Goal: Transaction & Acquisition: Purchase product/service

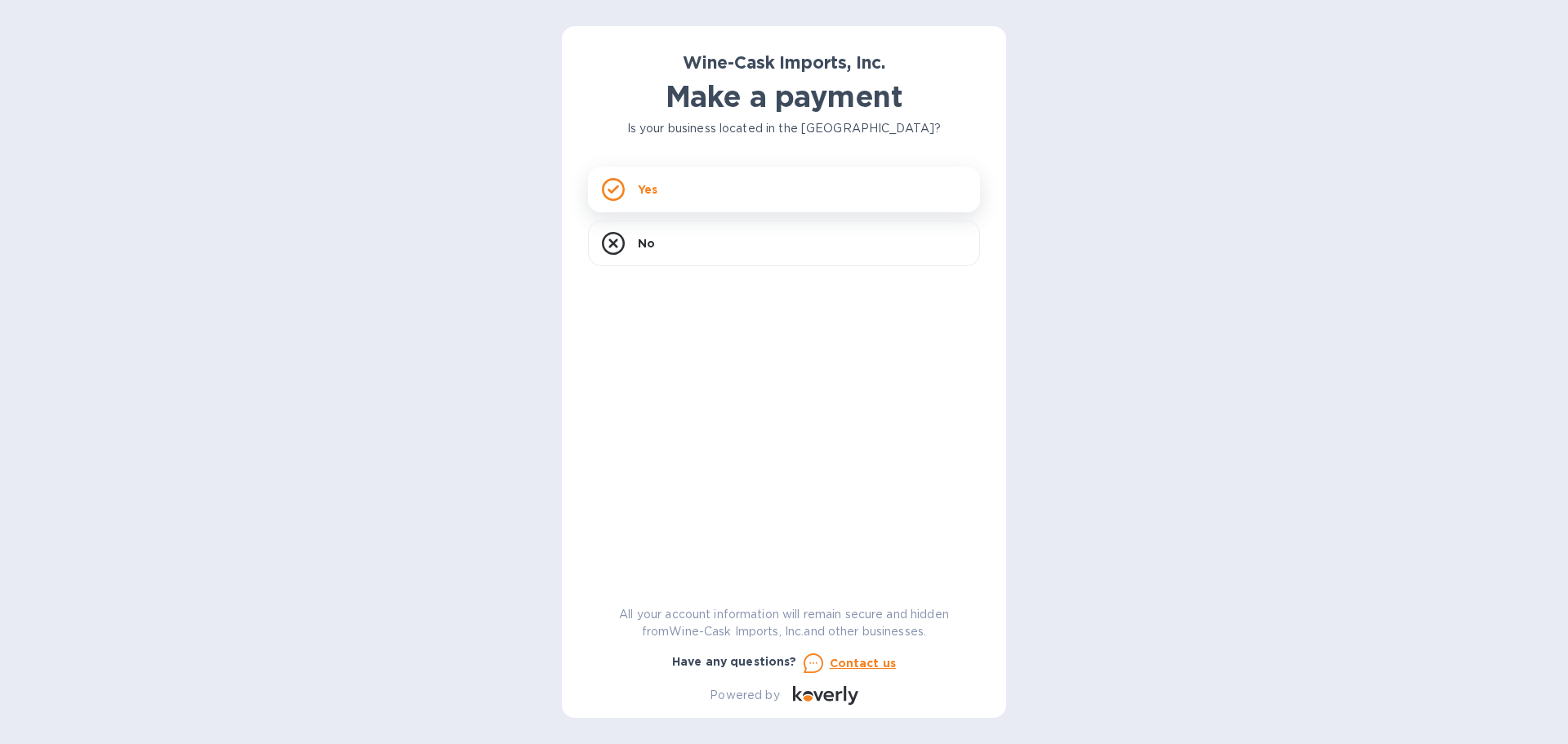
click at [714, 188] on div "Yes" at bounding box center [784, 190] width 392 height 45
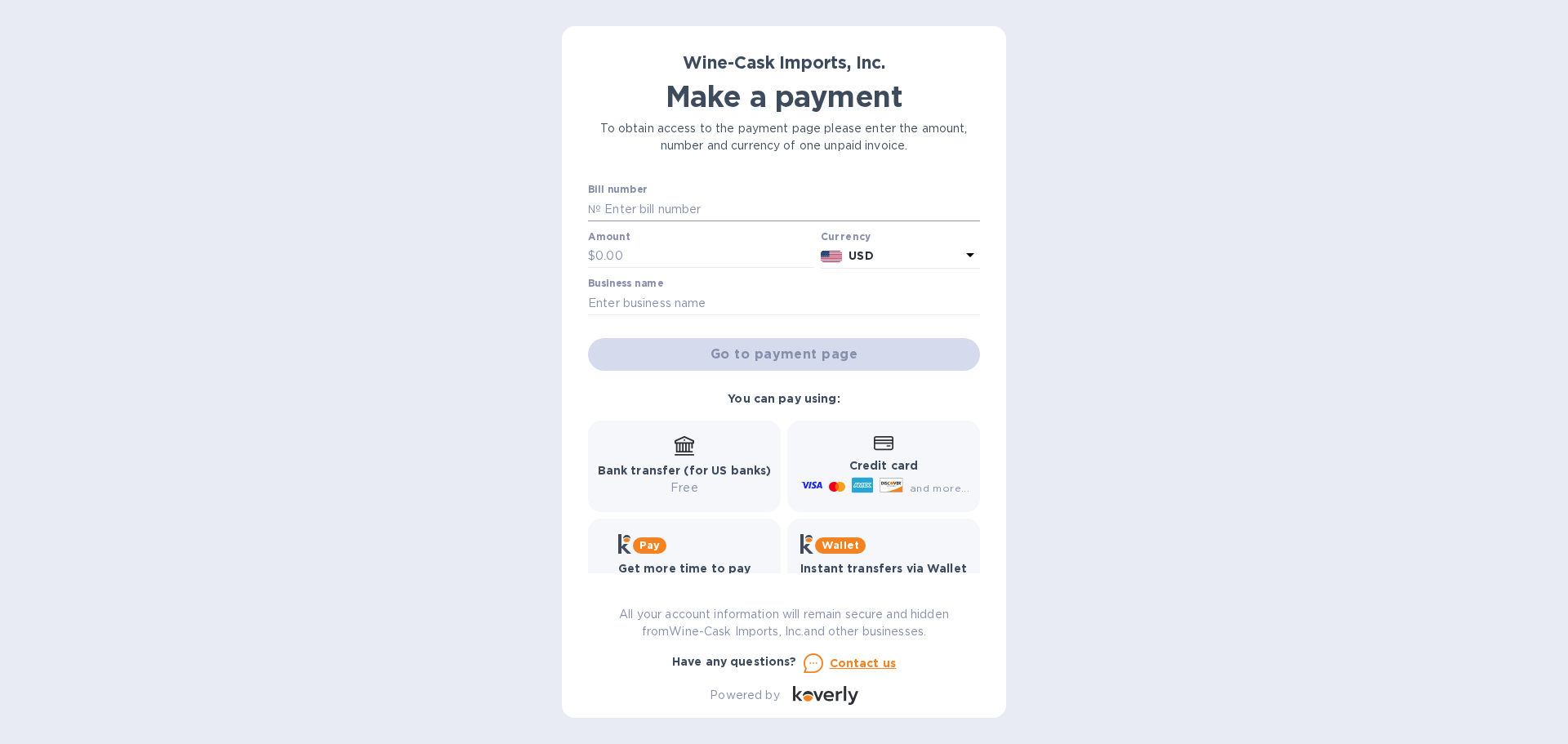
click at [642, 213] on input "text" at bounding box center [790, 209] width 378 height 24
paste input "35245"
type input "35245"
click at [645, 254] on input "text" at bounding box center [704, 256] width 219 height 24
type input "375.00"
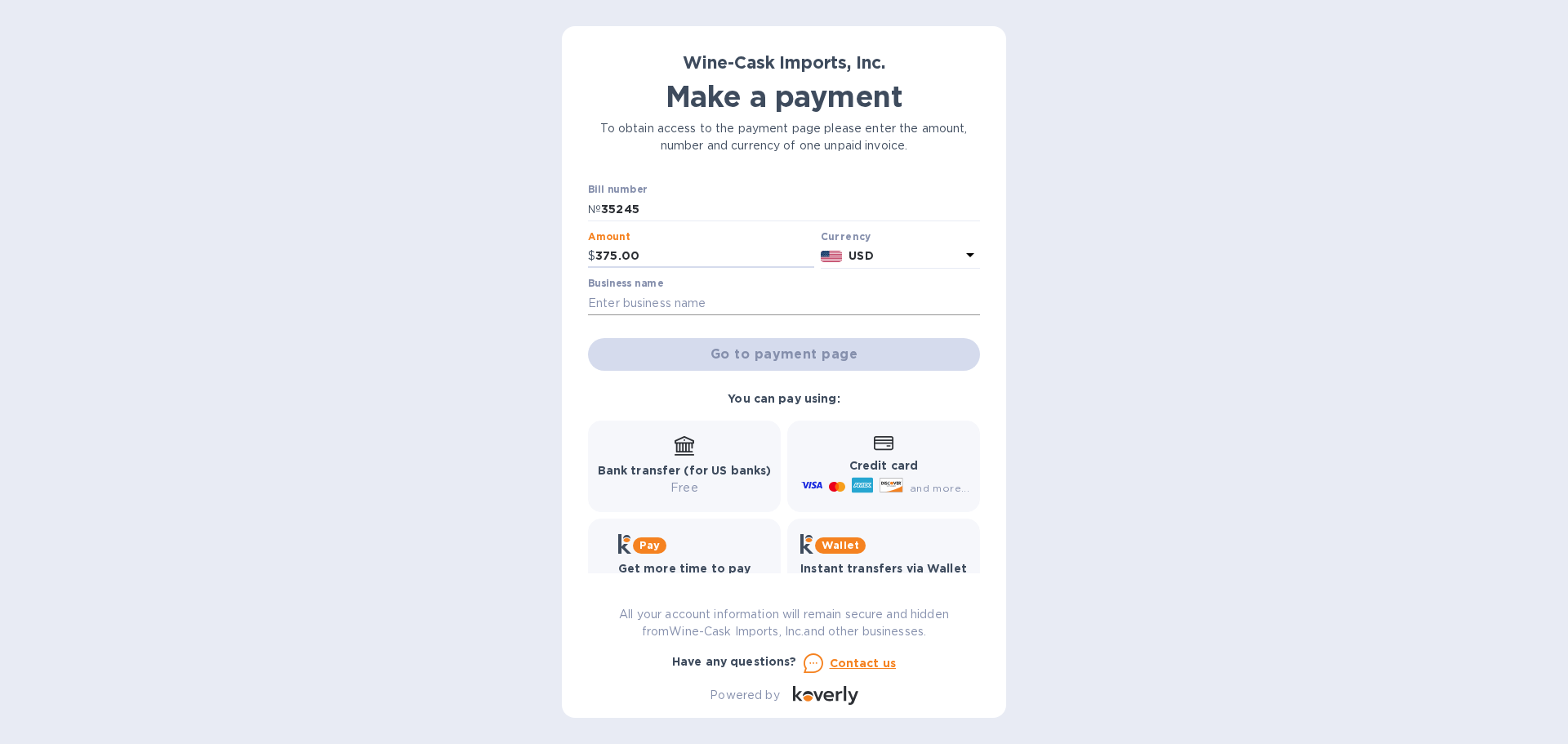
click at [680, 298] on input "text" at bounding box center [784, 303] width 392 height 24
paste input "[PERSON_NAME] CUCINA"
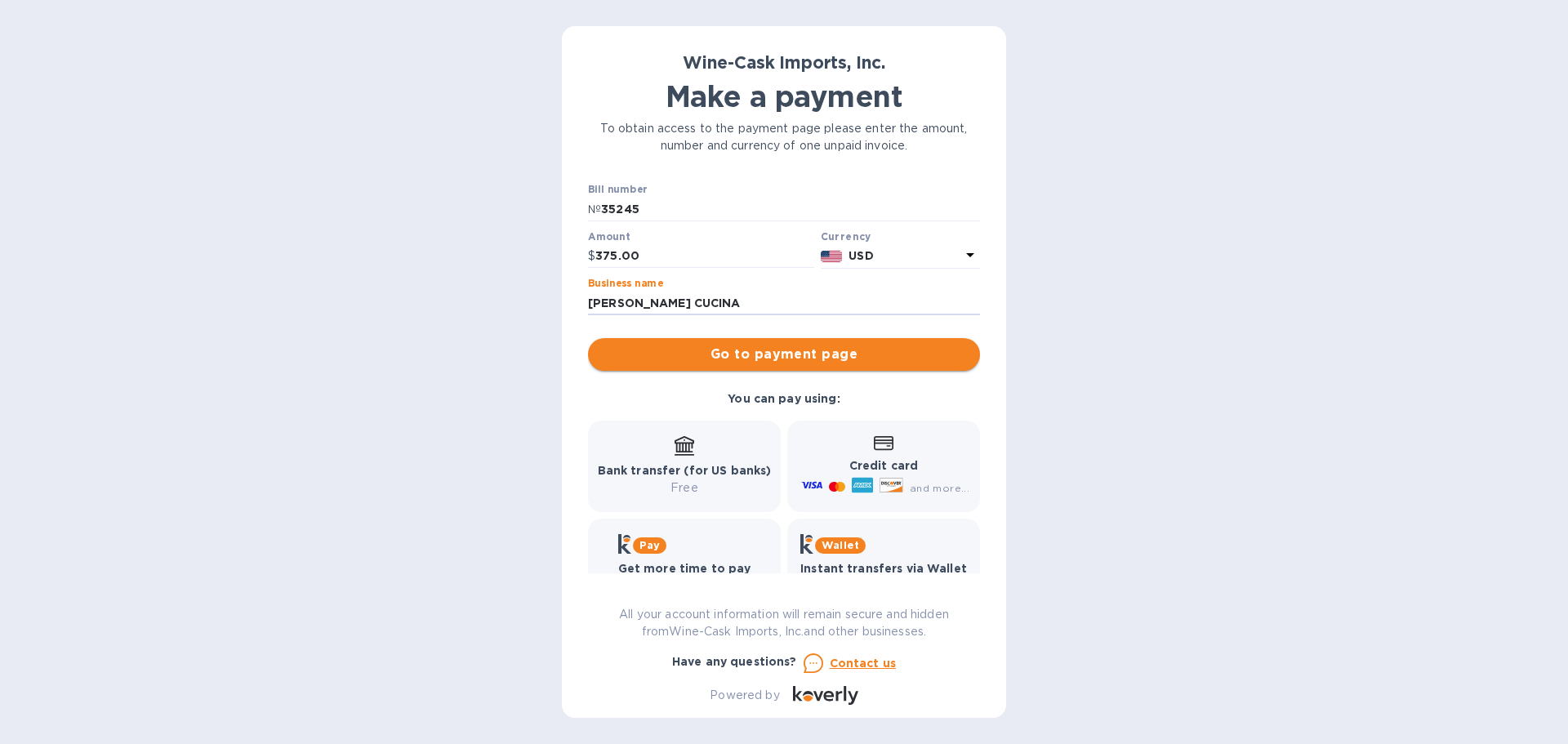
type input "[PERSON_NAME] CUCINA"
click at [739, 352] on span "Go to payment page" at bounding box center [784, 354] width 366 height 19
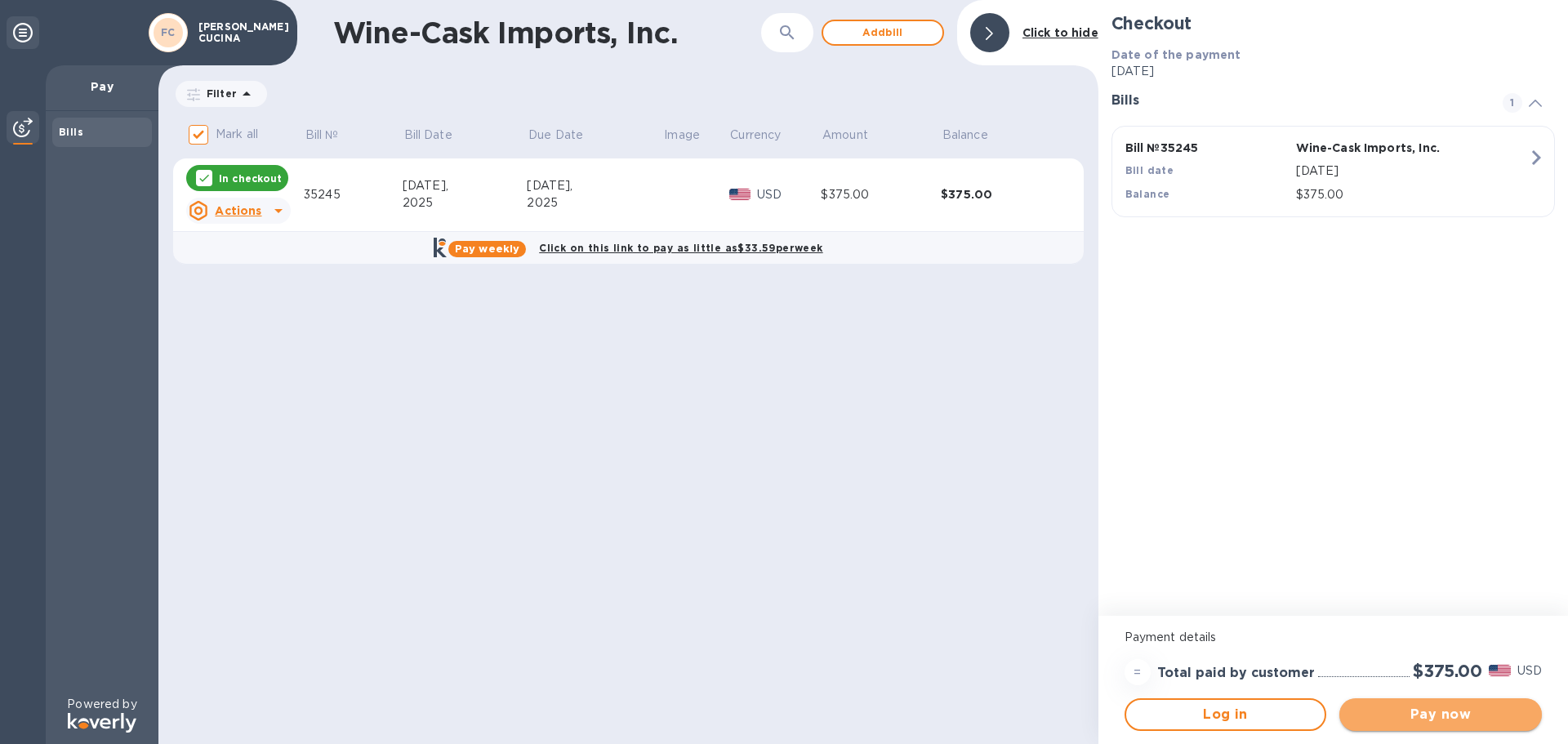
click at [1435, 716] on span "Pay now" at bounding box center [1440, 714] width 177 height 19
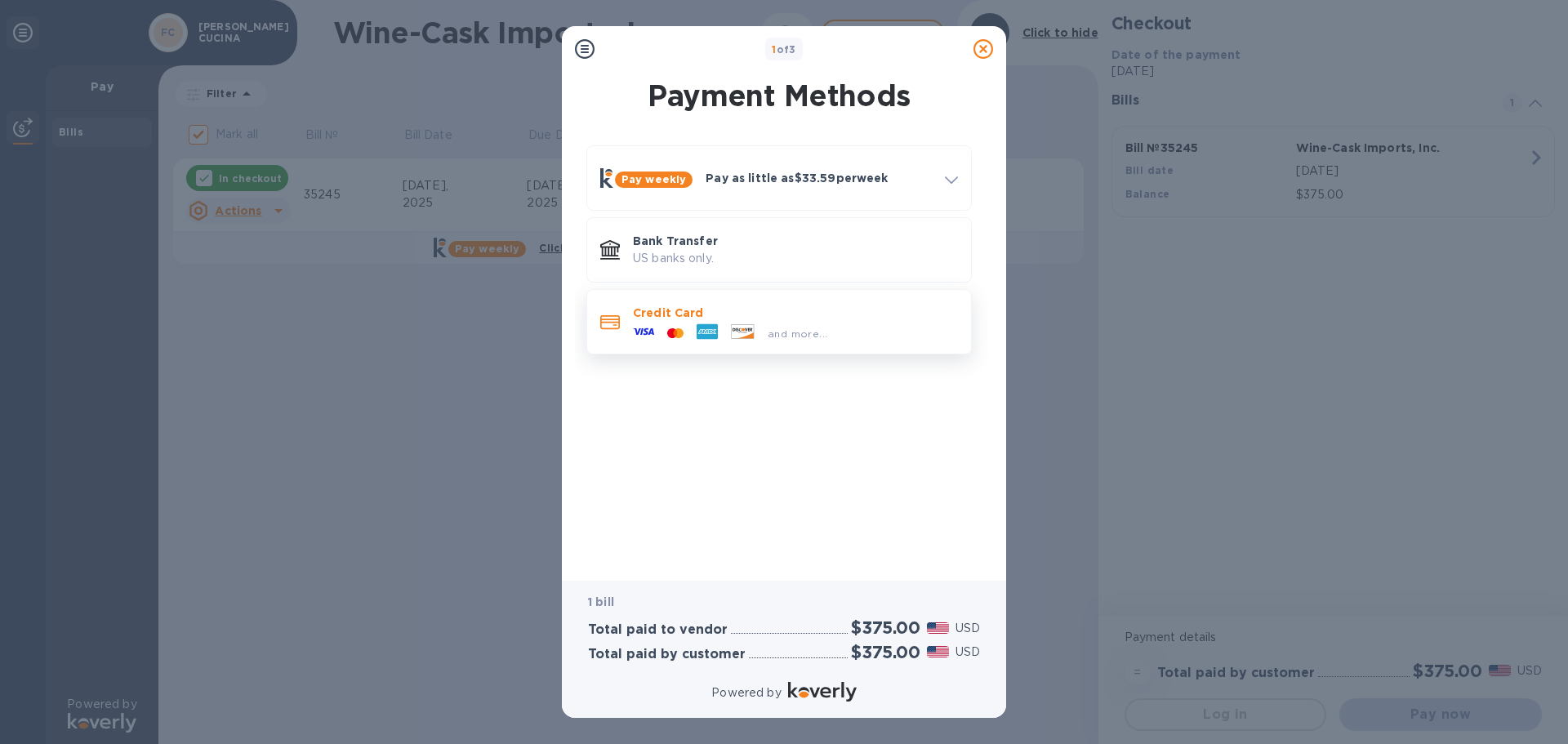
click at [762, 337] on div "and more..." at bounding box center [797, 334] width 73 height 17
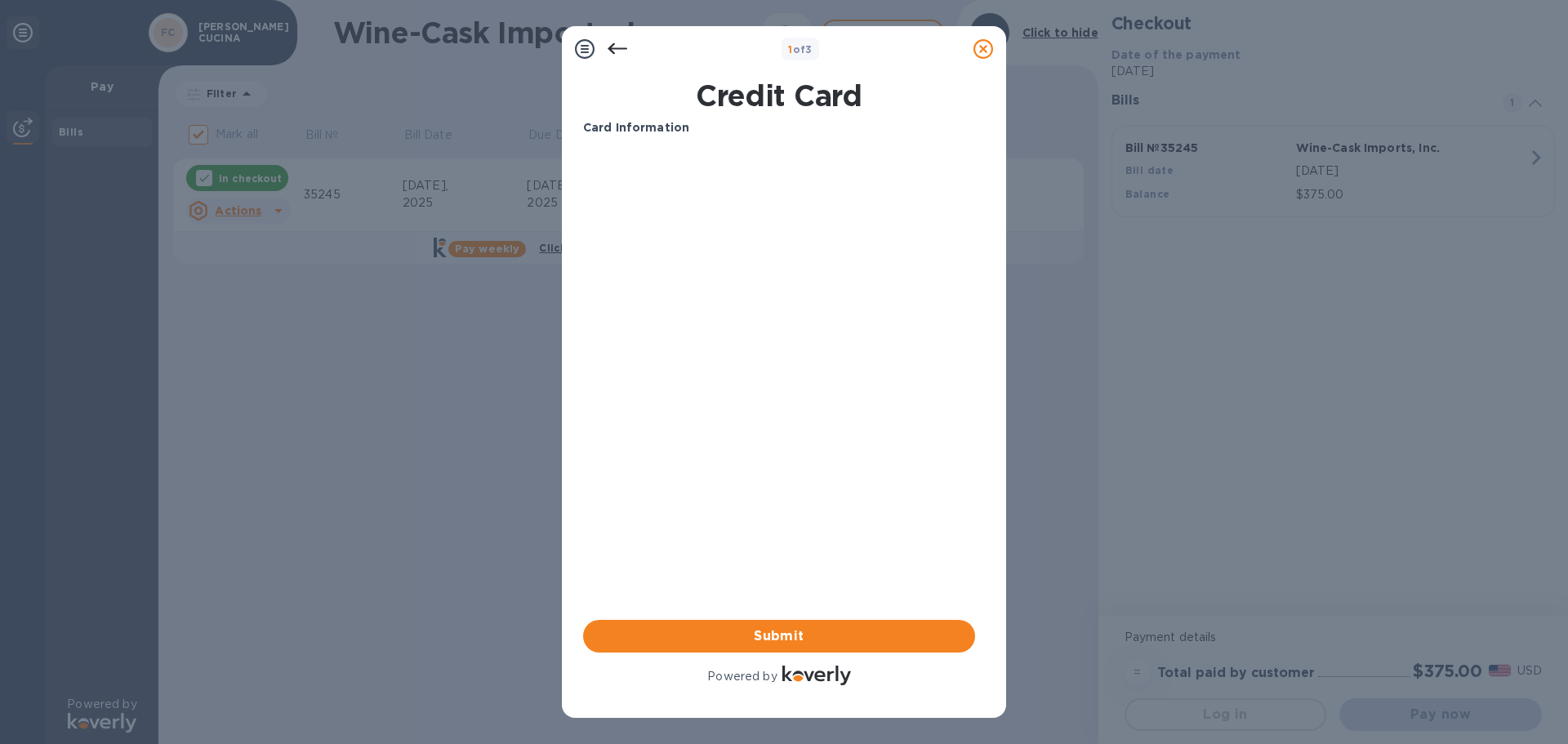
click at [822, 525] on div "Card Information Your browser does not support iframes Submit Powered by" at bounding box center [779, 403] width 392 height 569
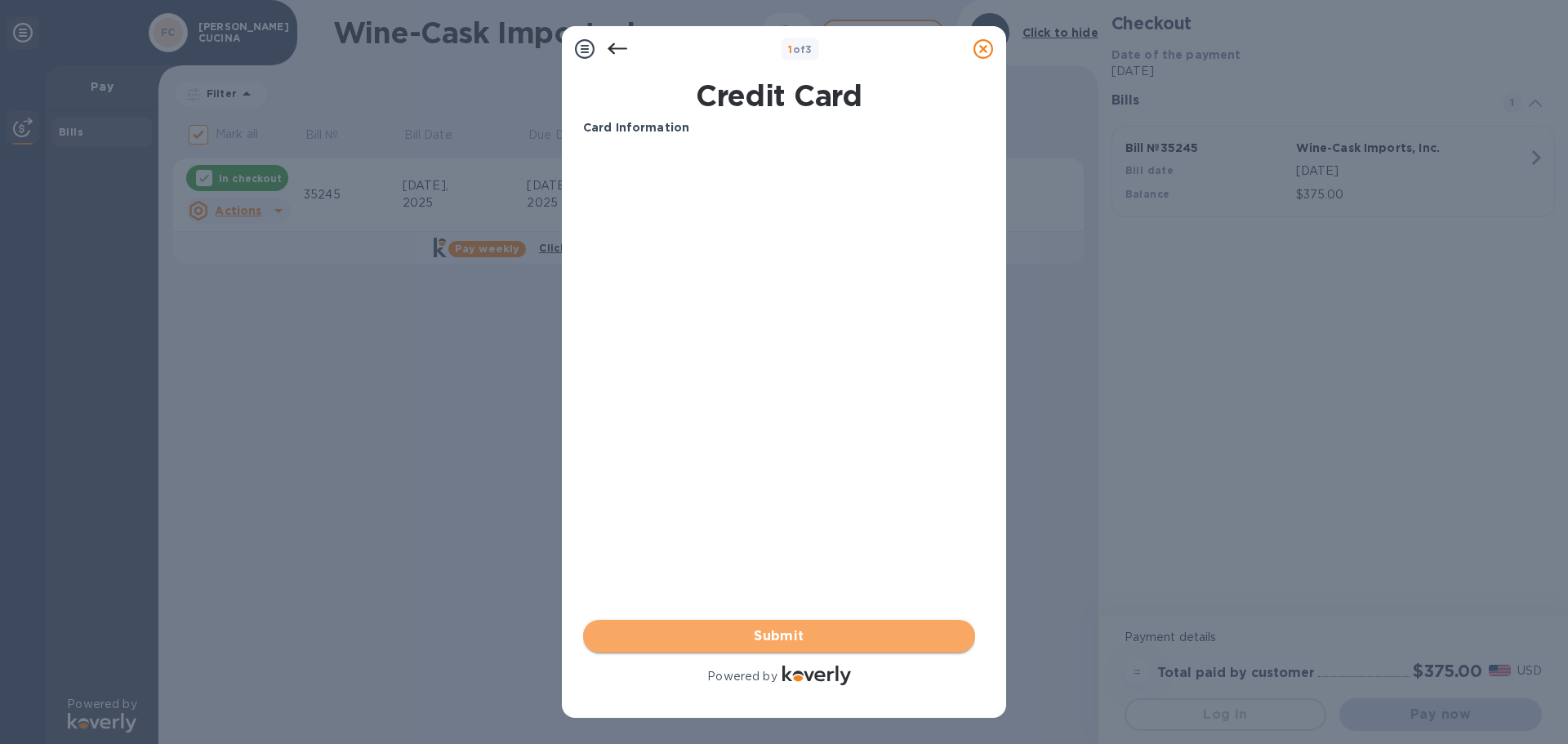
click at [808, 639] on span "Submit" at bounding box center [779, 636] width 366 height 19
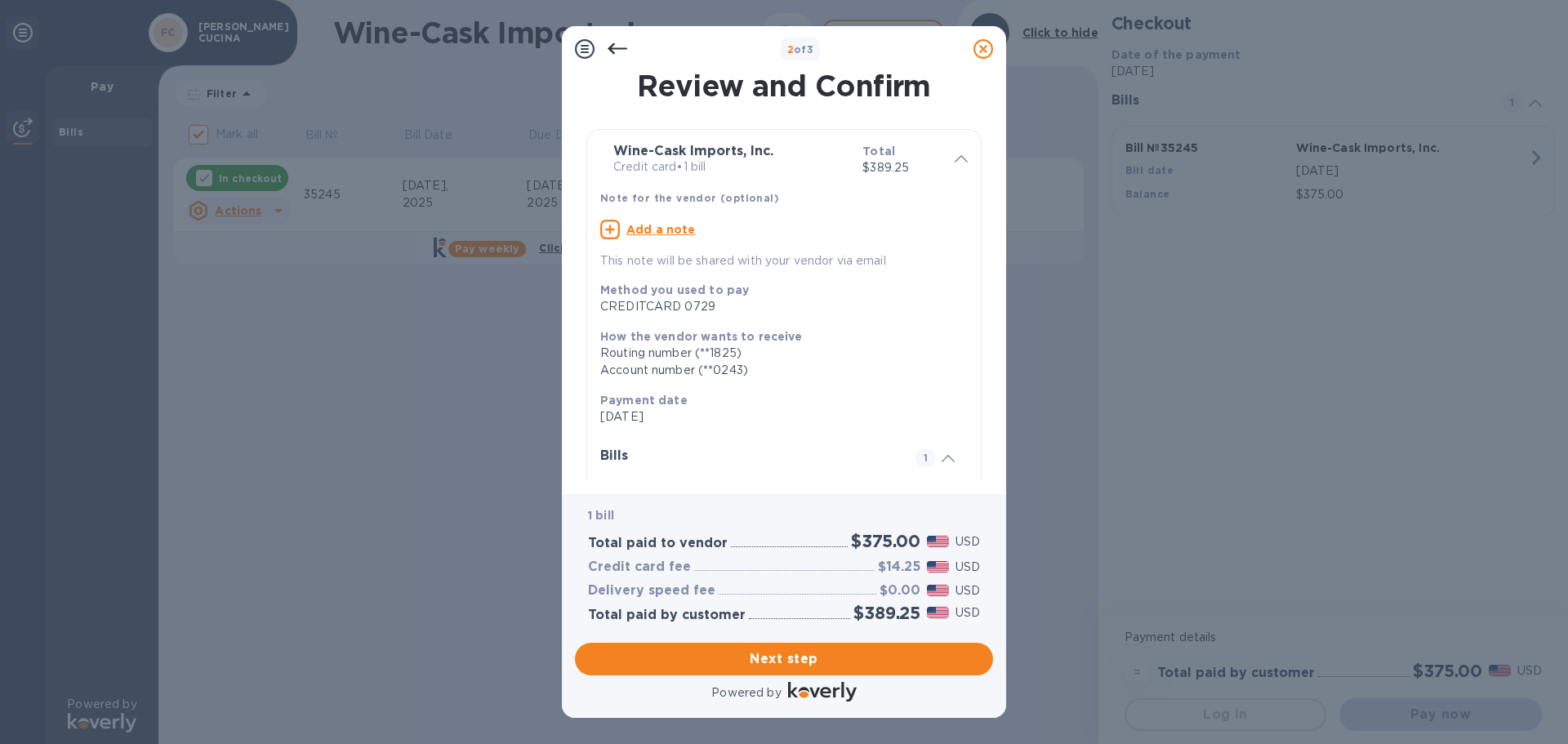
click at [614, 47] on icon at bounding box center [617, 49] width 19 height 19
